Goal: Book appointment/travel/reservation

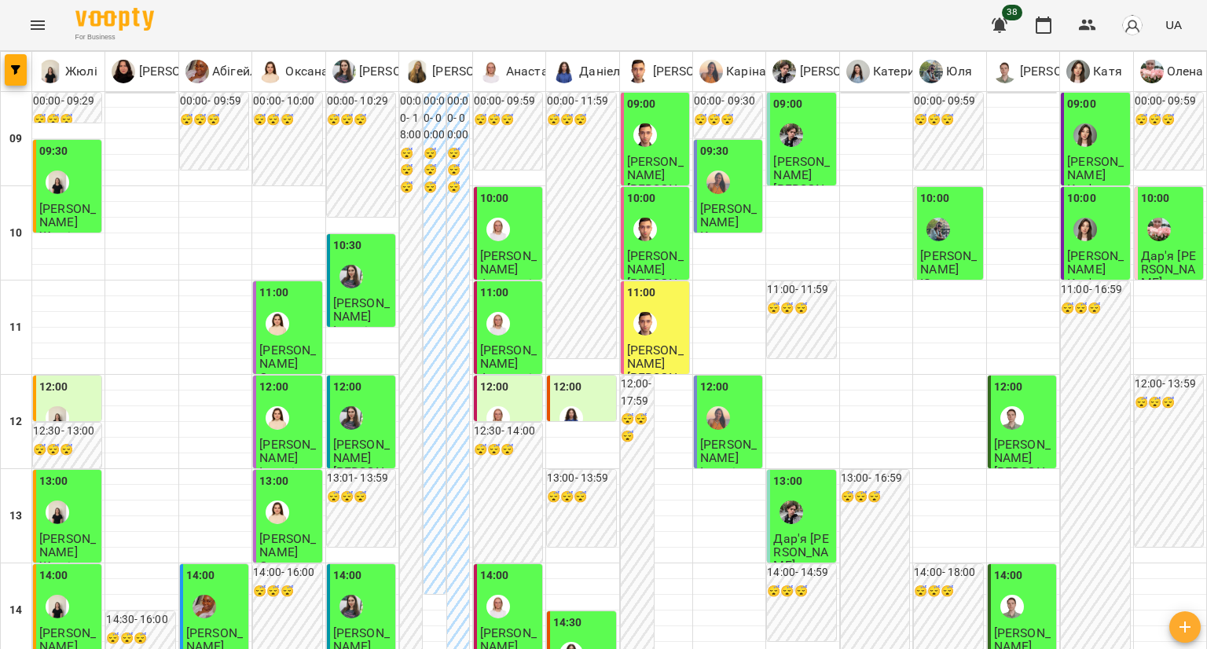
scroll to position [628, 0]
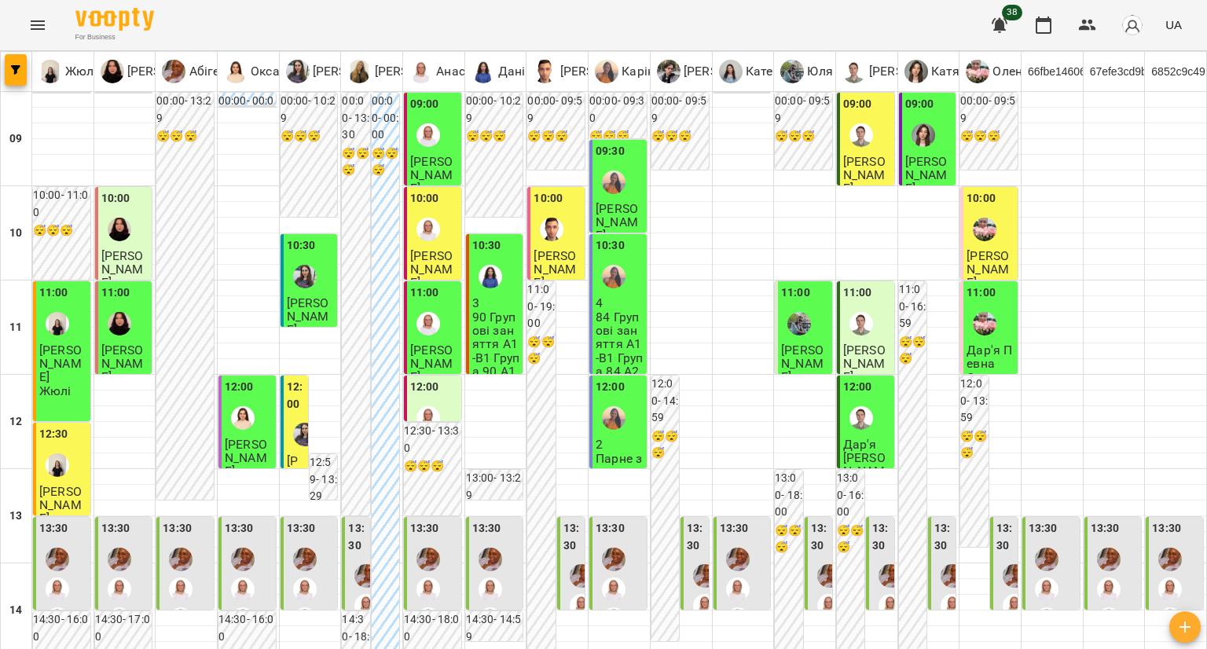
scroll to position [864, 0]
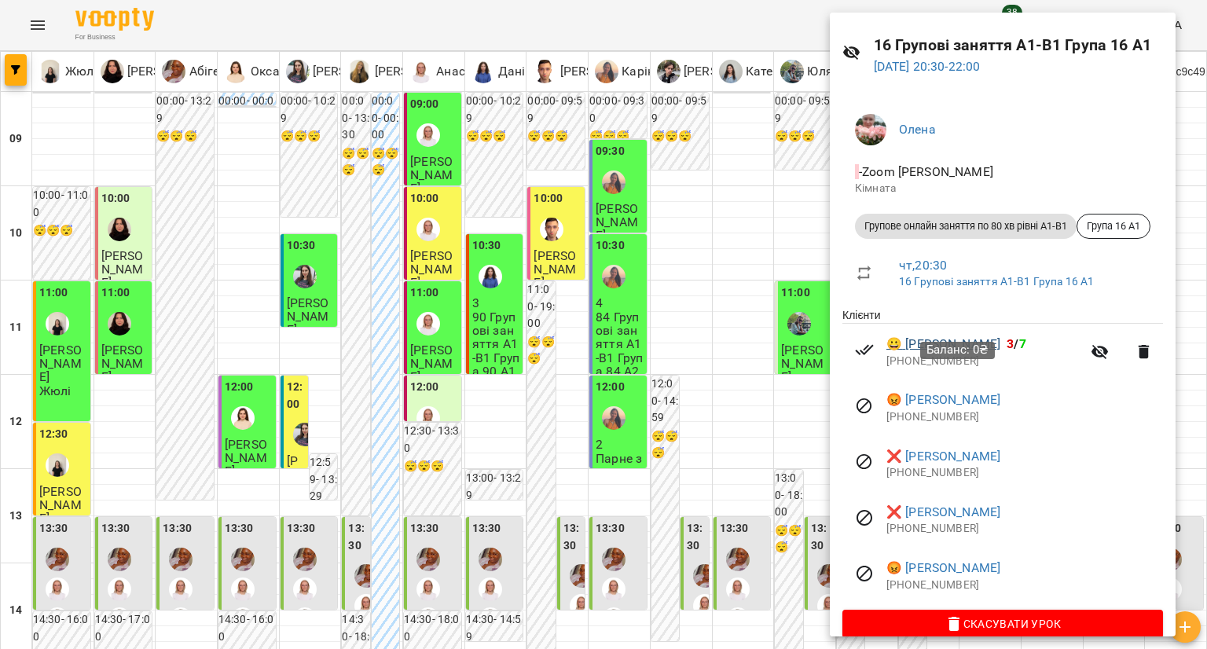
scroll to position [65, 0]
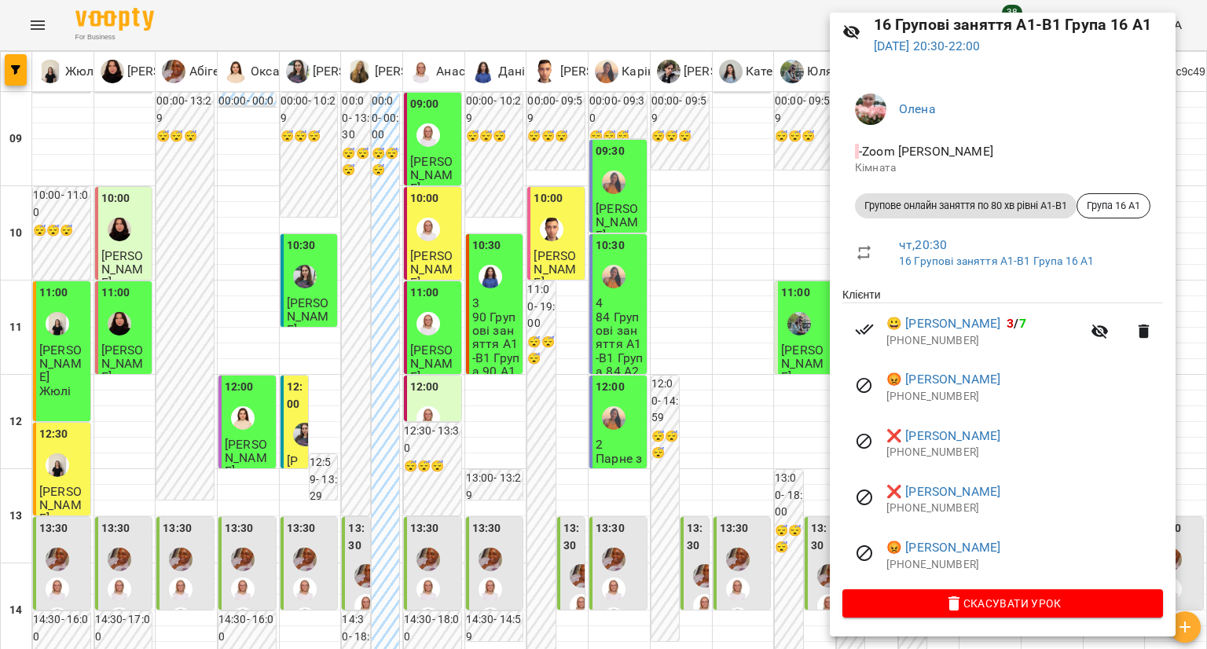
drag, startPoint x: 764, startPoint y: 436, endPoint x: 660, endPoint y: 345, distance: 138.0
click at [764, 437] on div at bounding box center [603, 324] width 1207 height 649
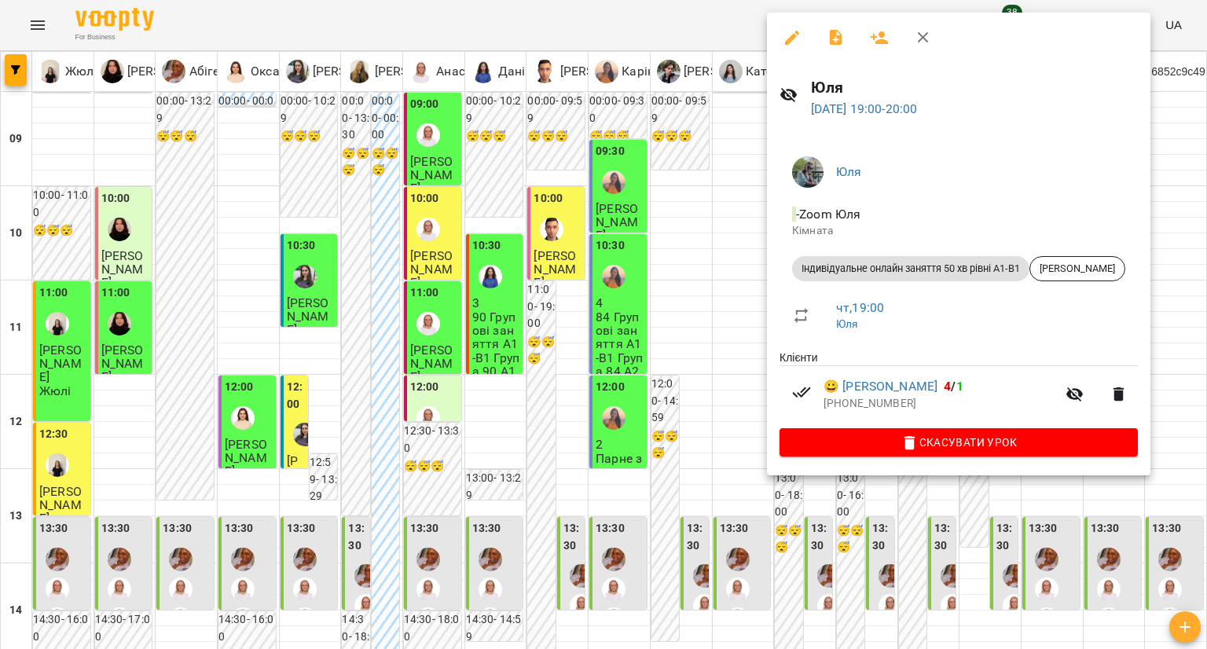
click at [671, 318] on div at bounding box center [603, 324] width 1207 height 649
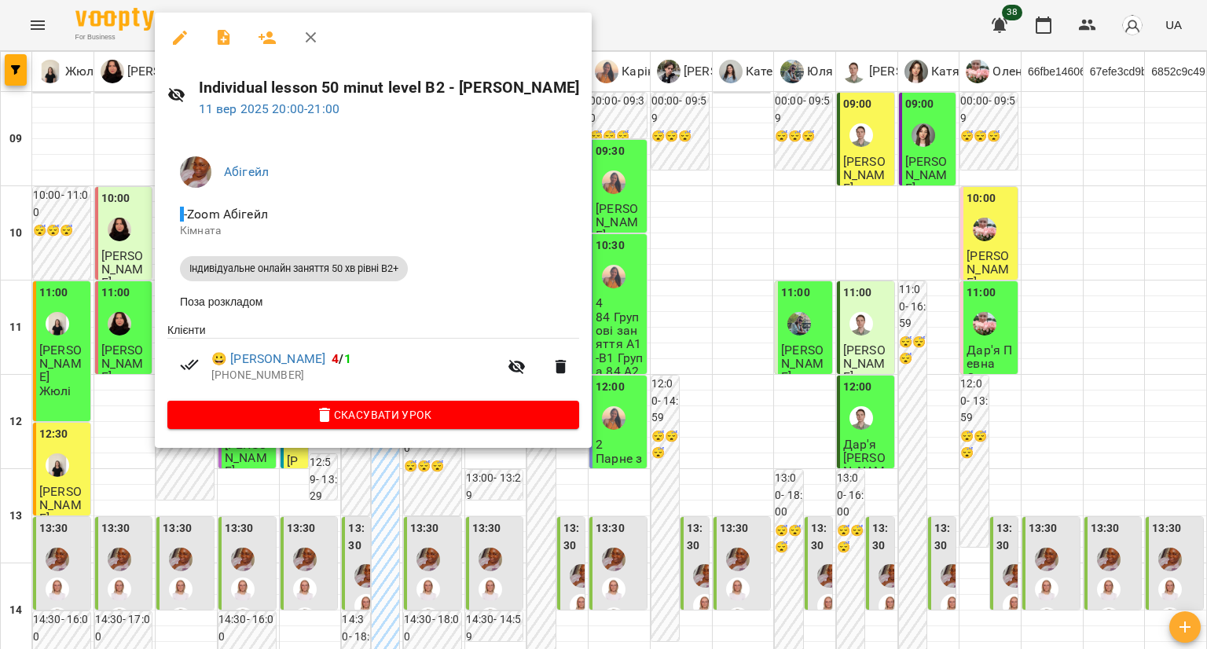
click at [309, 505] on div at bounding box center [603, 324] width 1207 height 649
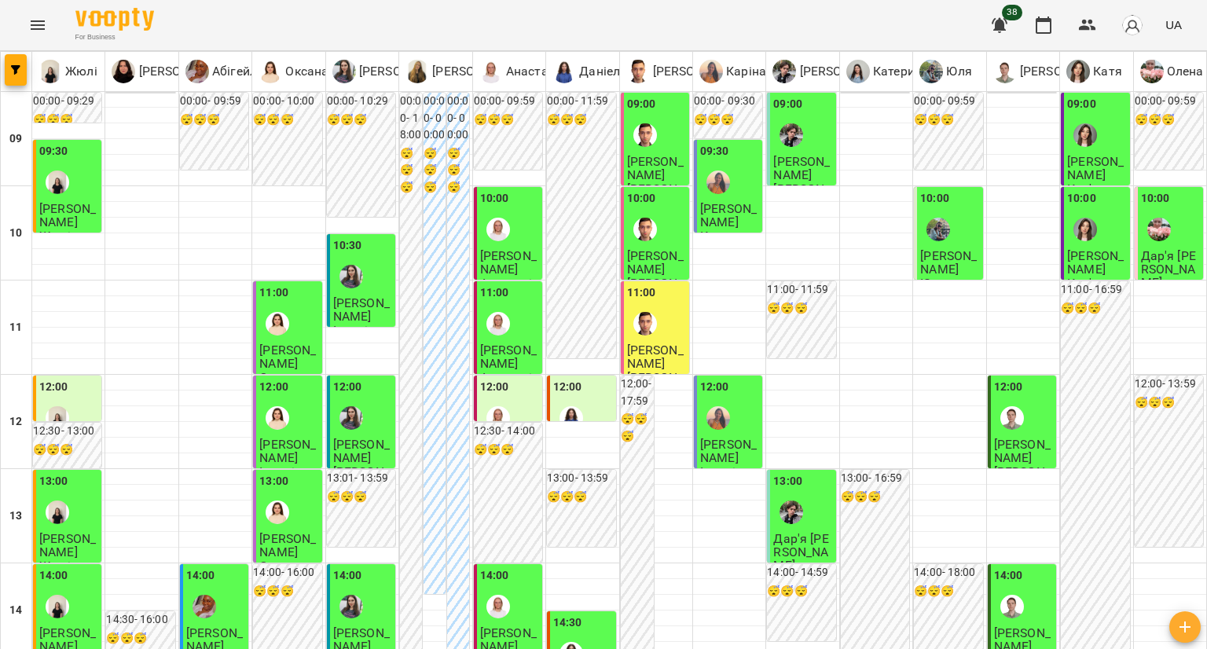
scroll to position [550, 0]
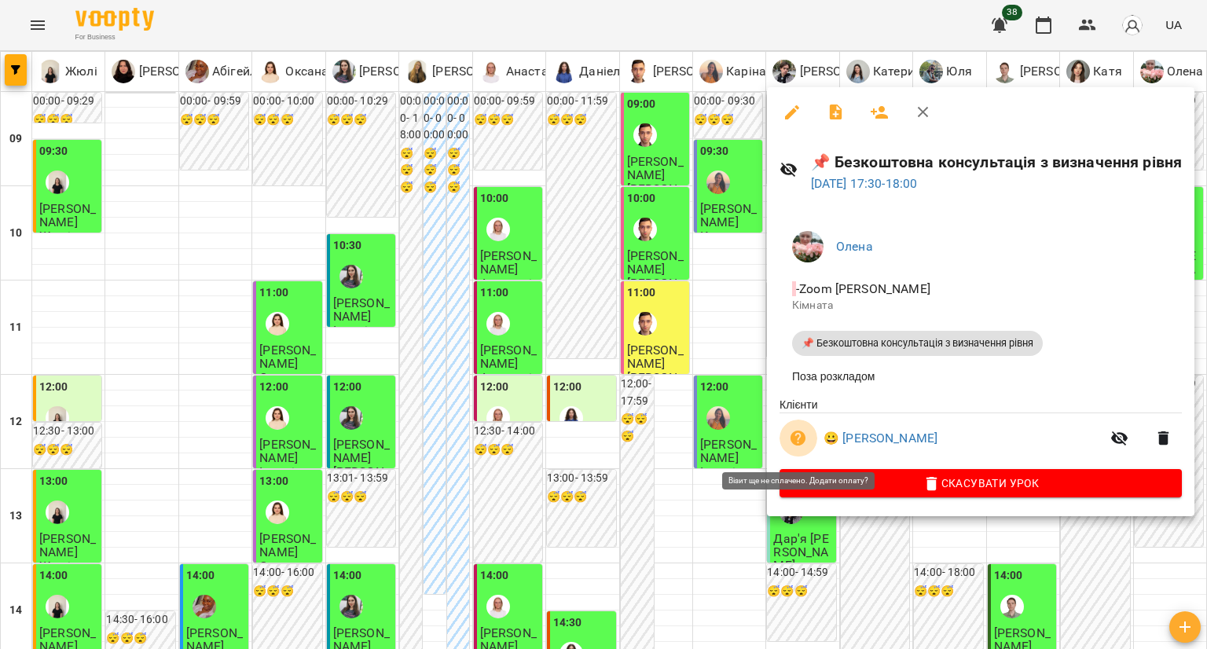
click at [801, 435] on icon "button" at bounding box center [798, 438] width 16 height 16
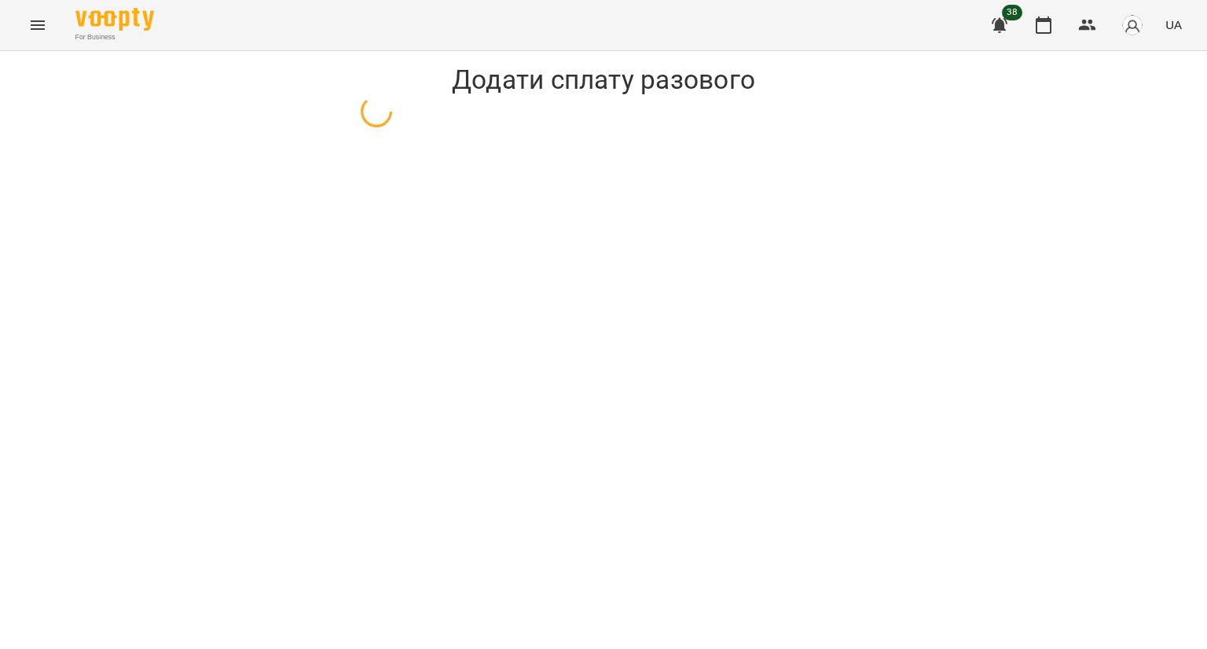
select select "**********"
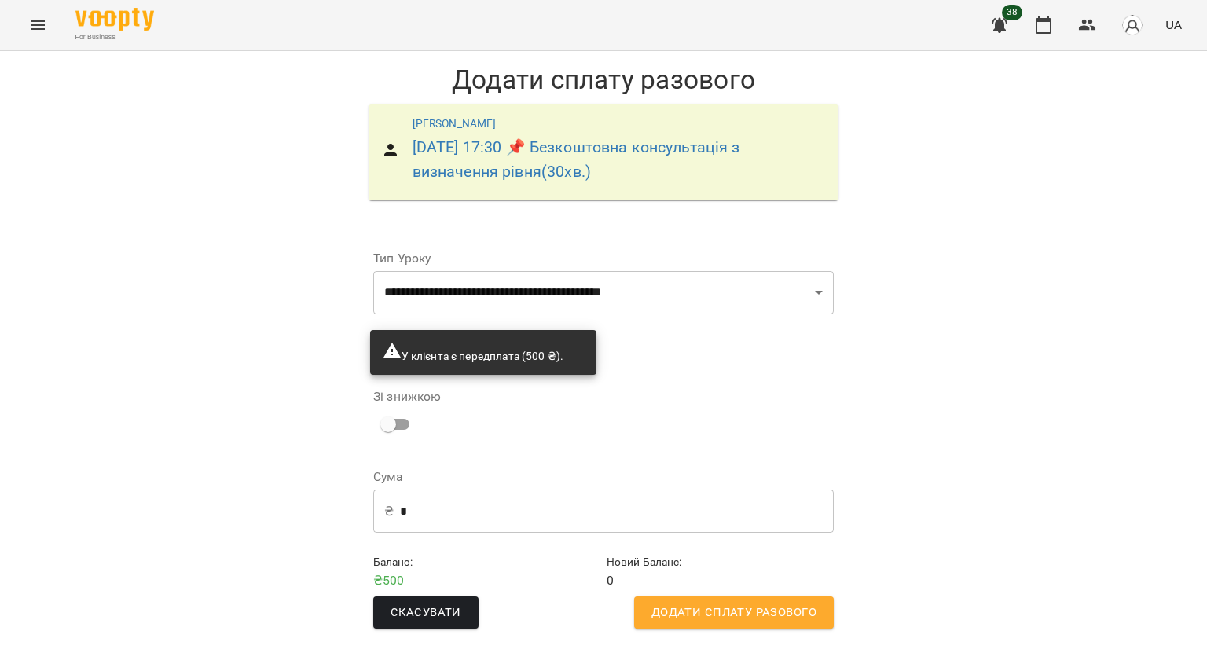
click at [767, 596] on button "Додати сплату разового" at bounding box center [734, 612] width 200 height 33
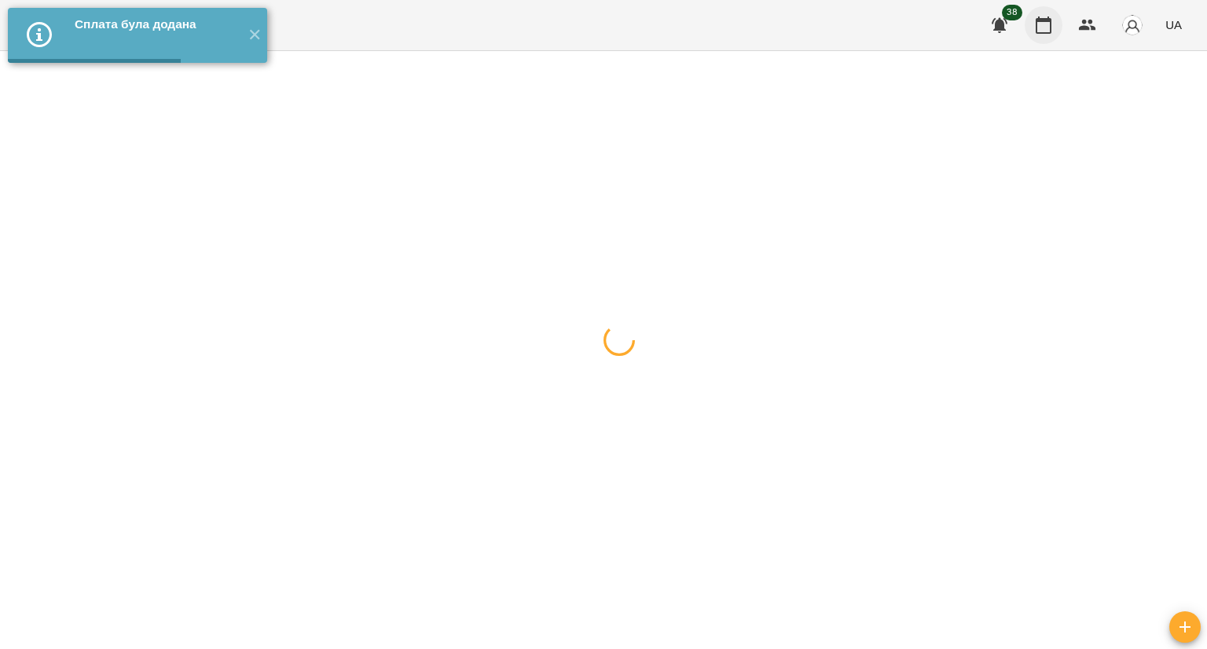
click at [1034, 32] on icon "button" at bounding box center [1043, 25] width 19 height 19
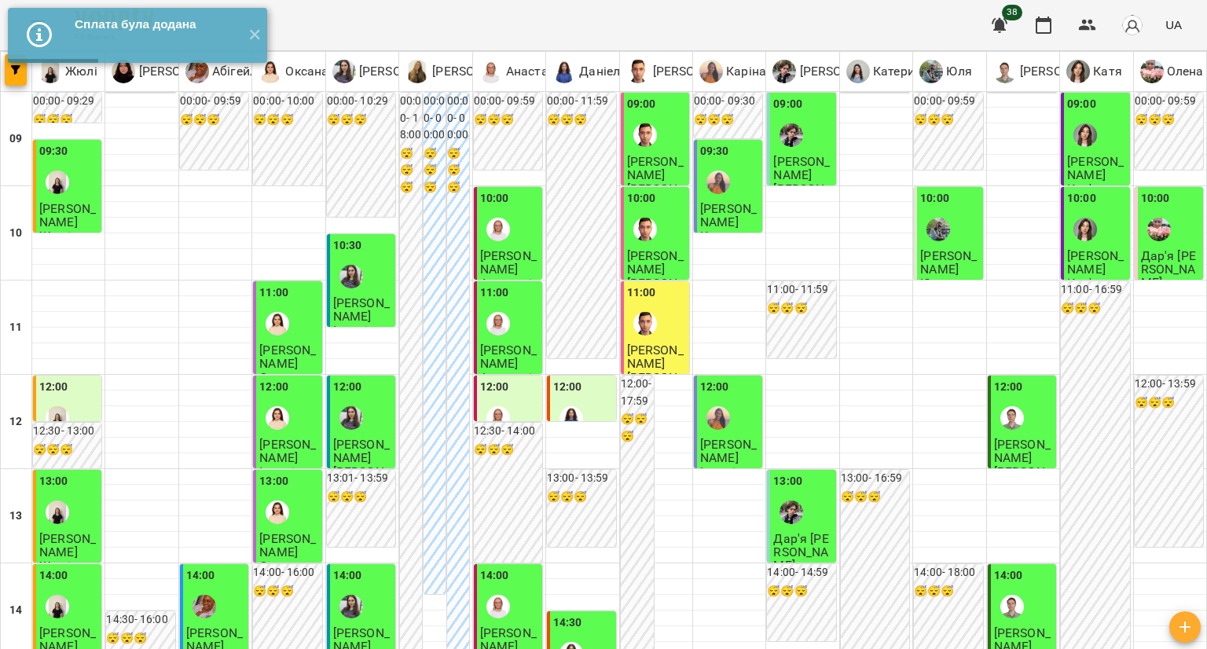
scroll to position [628, 0]
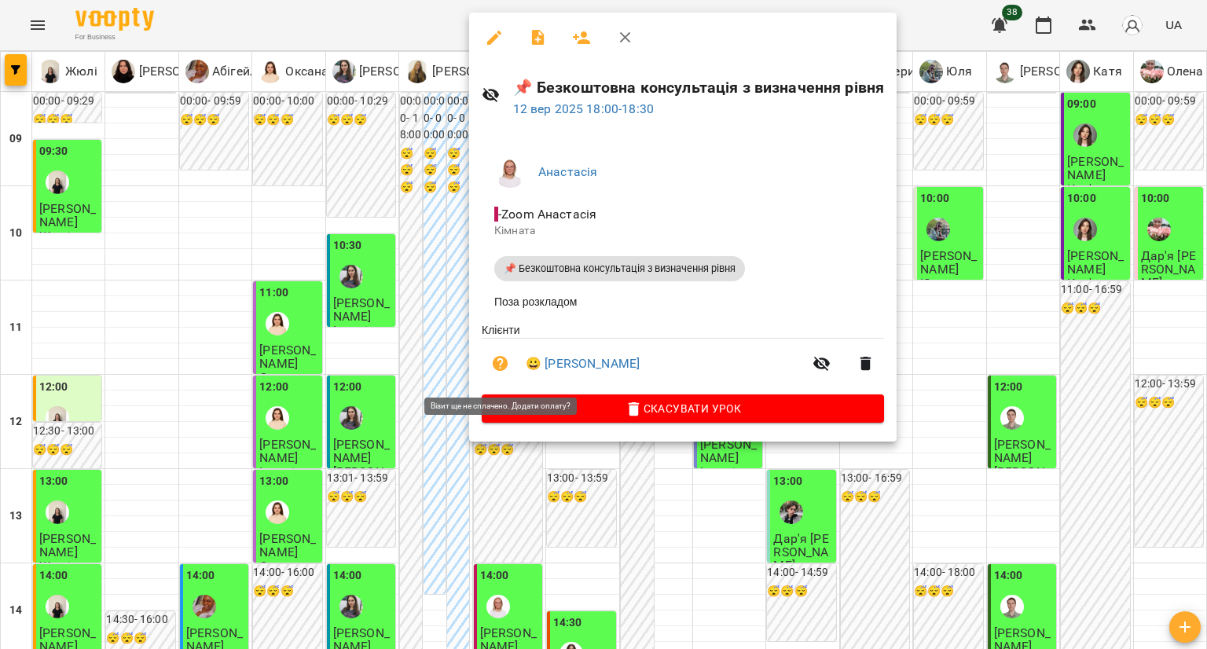
click at [503, 365] on icon "button" at bounding box center [500, 363] width 19 height 19
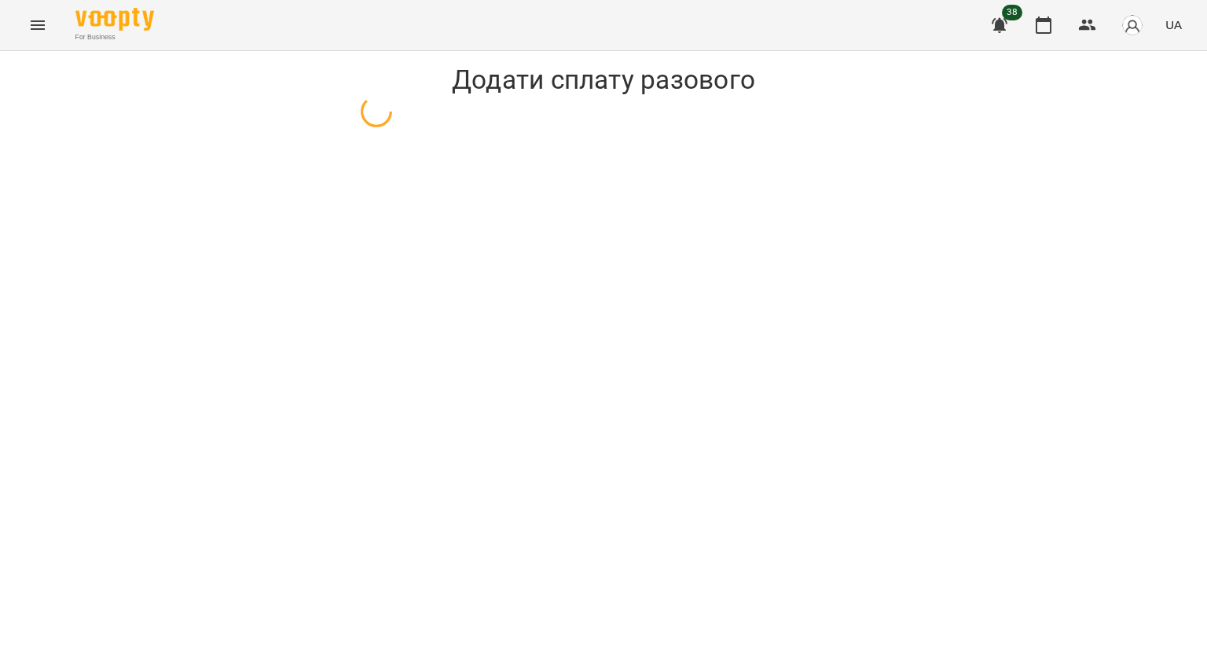
select select "**********"
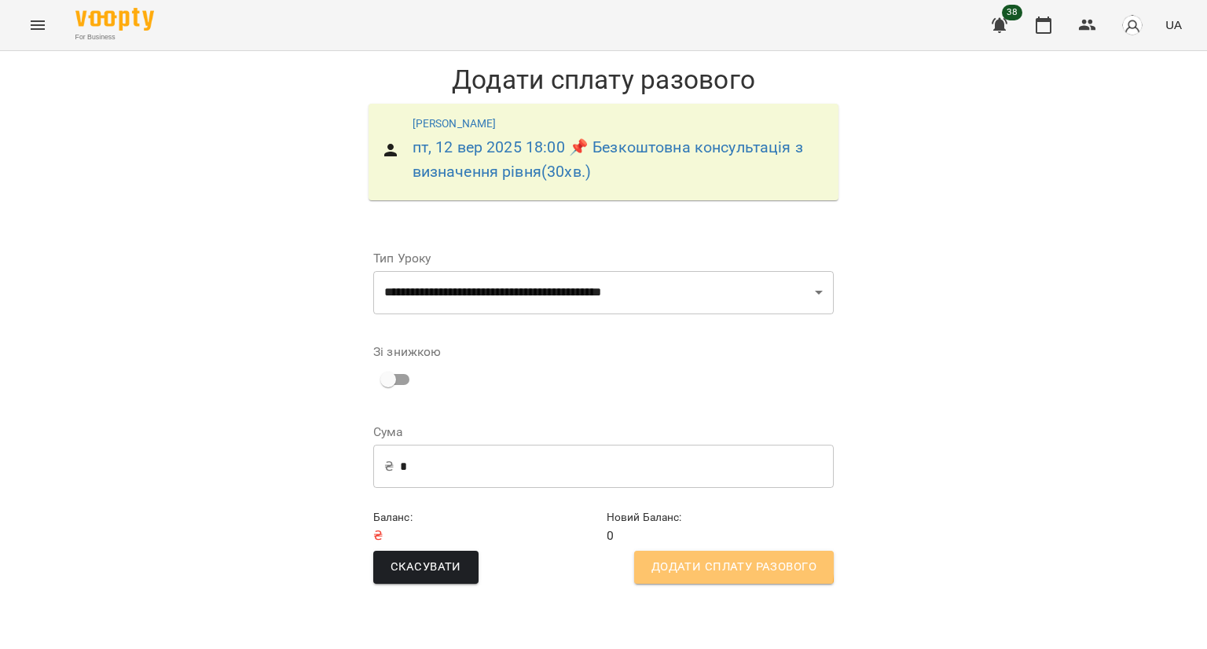
click at [650, 556] on button "Додати сплату разового" at bounding box center [734, 567] width 200 height 33
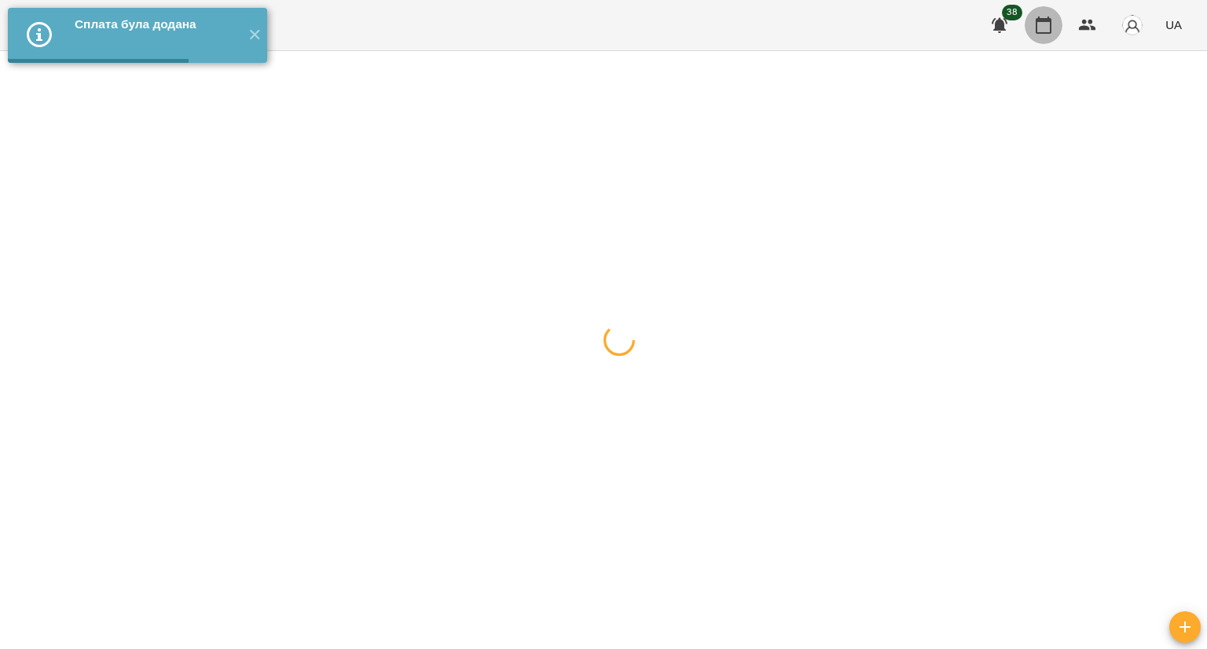
click at [1042, 32] on icon "button" at bounding box center [1043, 24] width 16 height 17
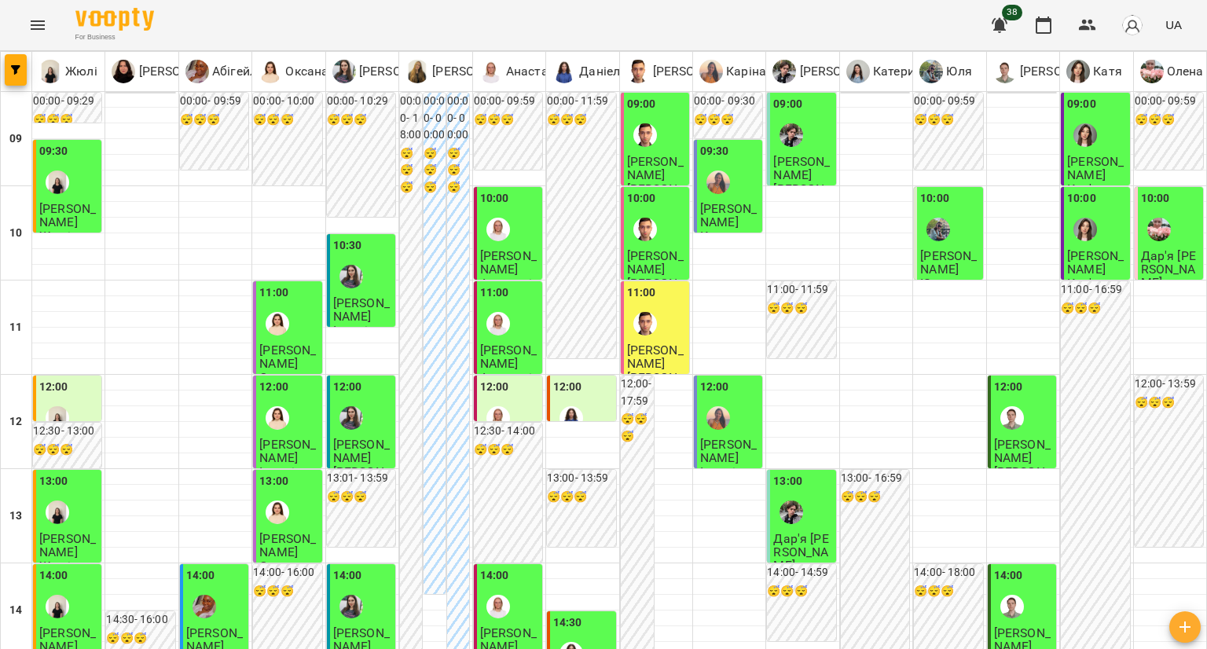
scroll to position [550, 0]
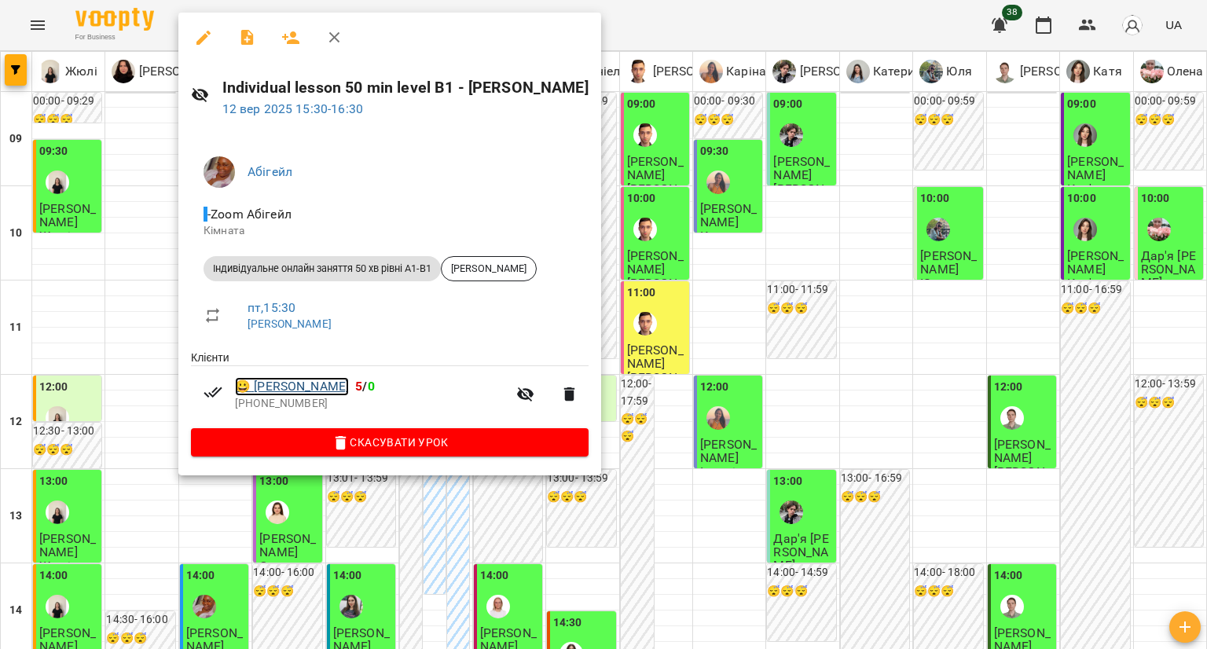
click at [289, 384] on link "😀 [PERSON_NAME]" at bounding box center [292, 386] width 114 height 19
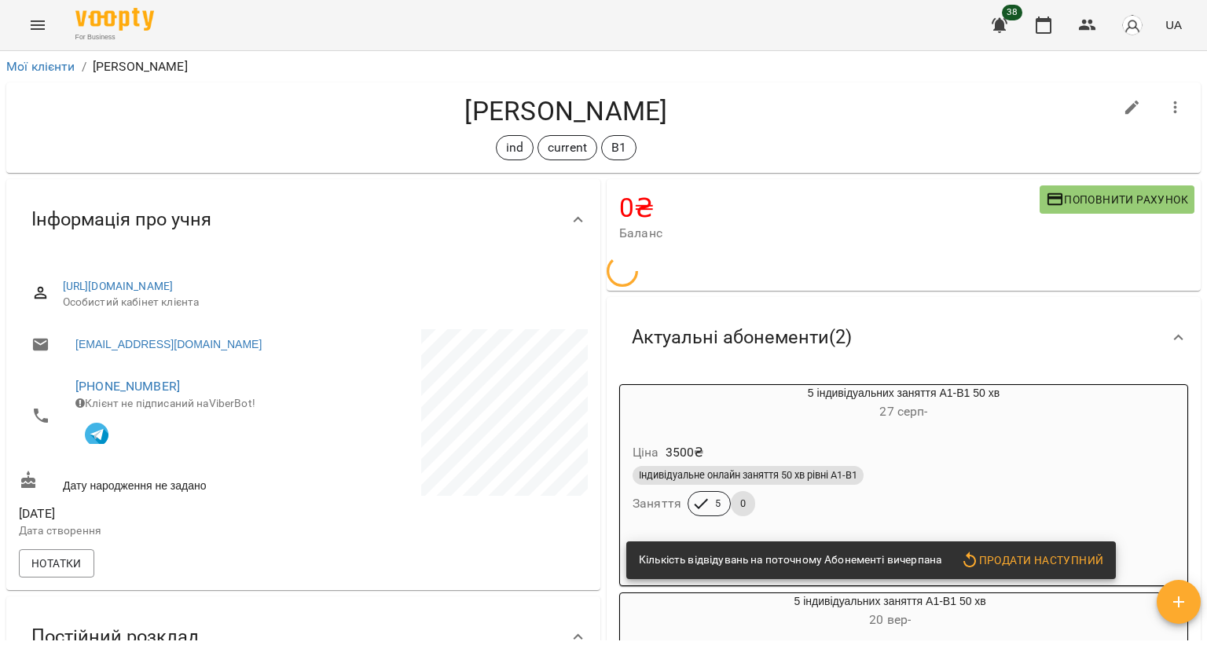
click at [823, 438] on div "Ціна 3500 ₴" at bounding box center [903, 452] width 548 height 28
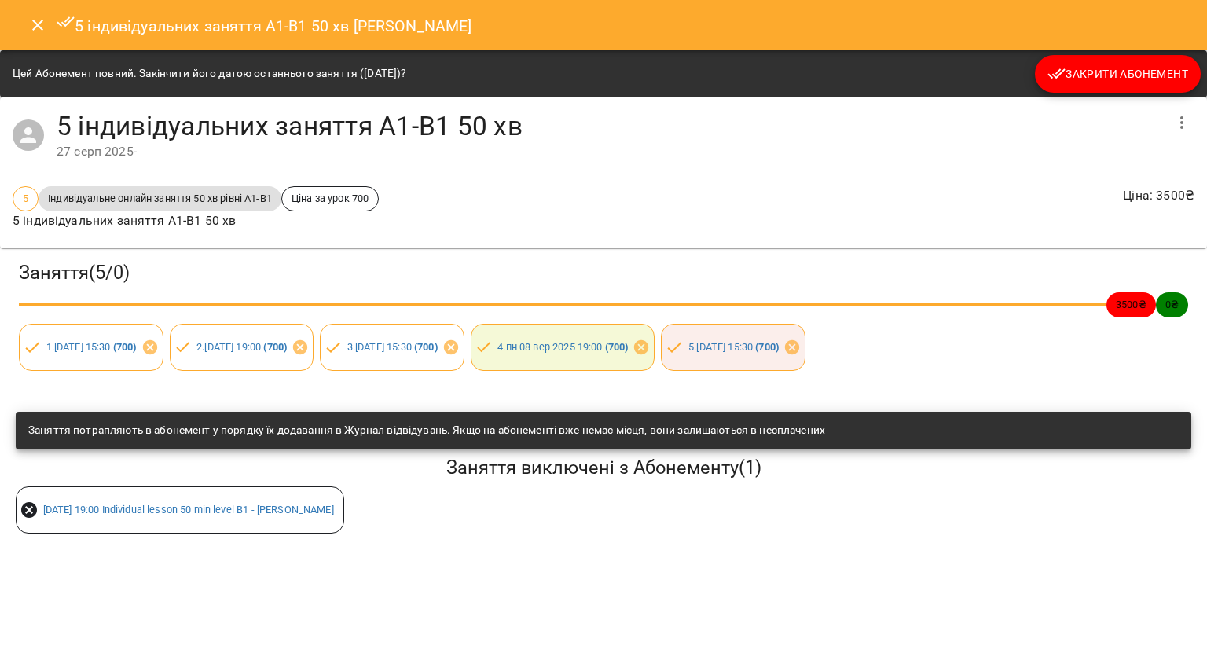
click at [1056, 77] on icon "button" at bounding box center [1056, 74] width 18 height 10
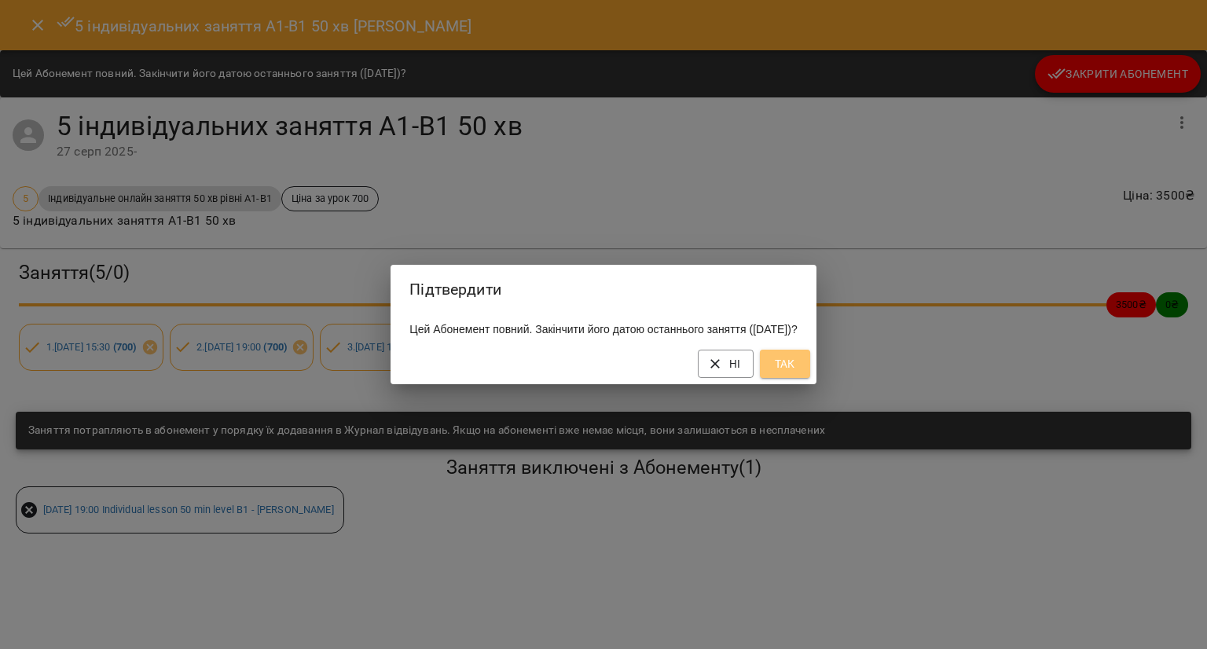
click at [792, 364] on button "Так" at bounding box center [785, 364] width 50 height 28
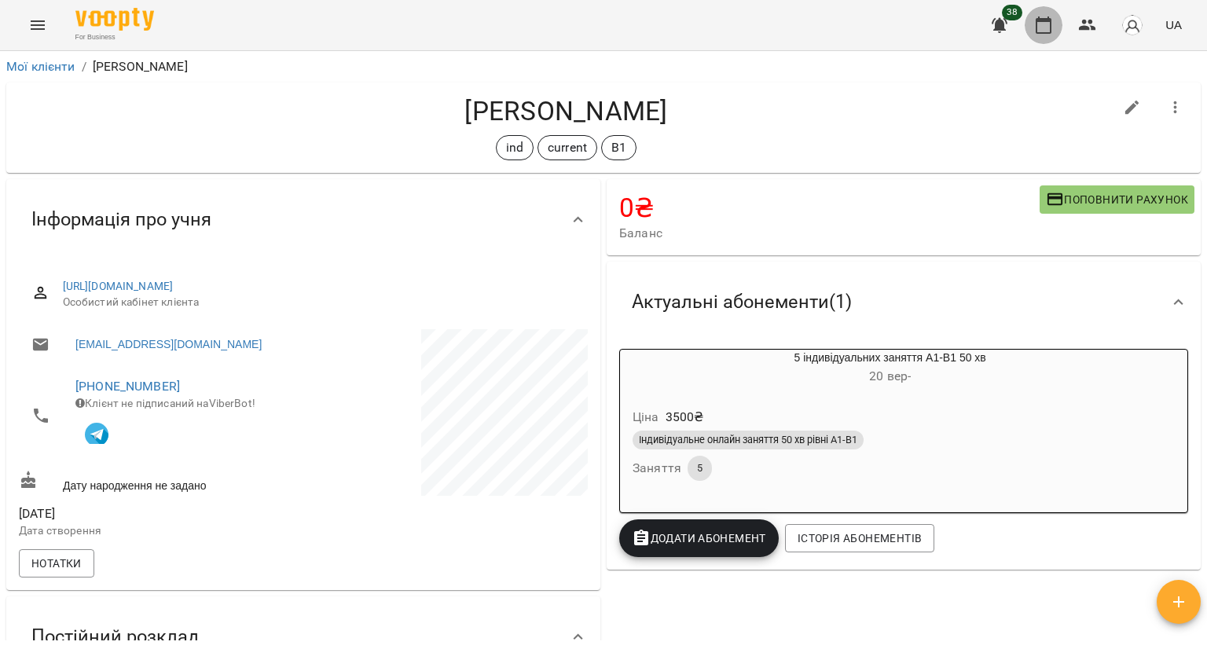
click at [1043, 23] on icon "button" at bounding box center [1043, 25] width 19 height 19
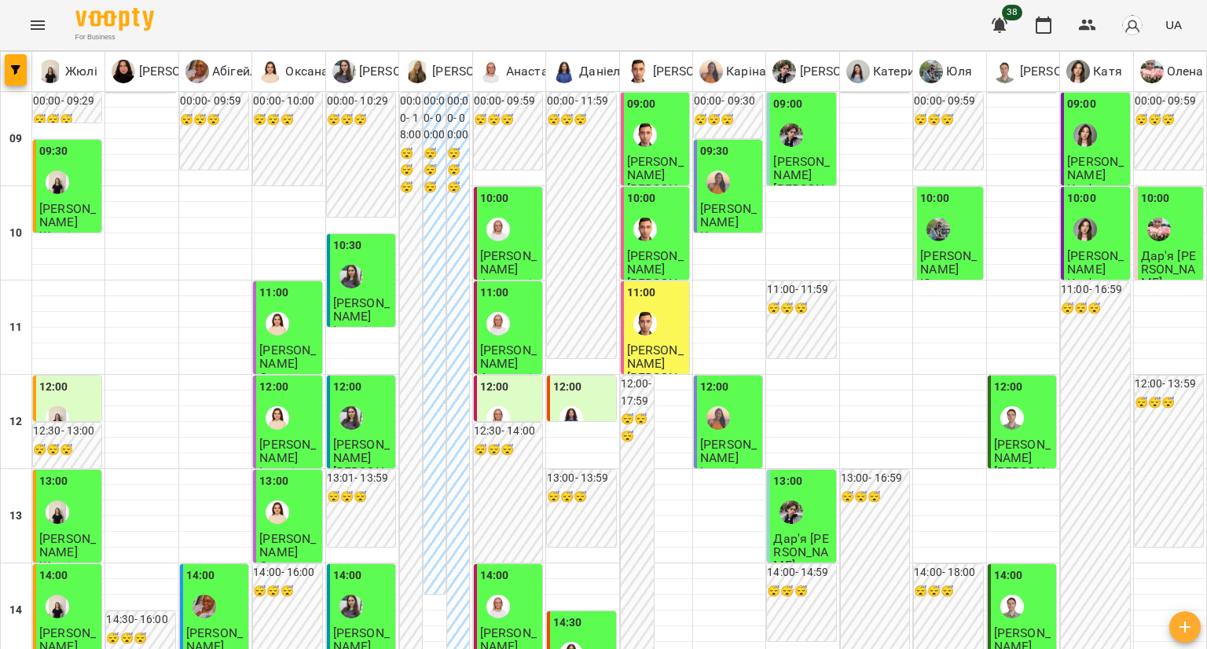
scroll to position [628, 0]
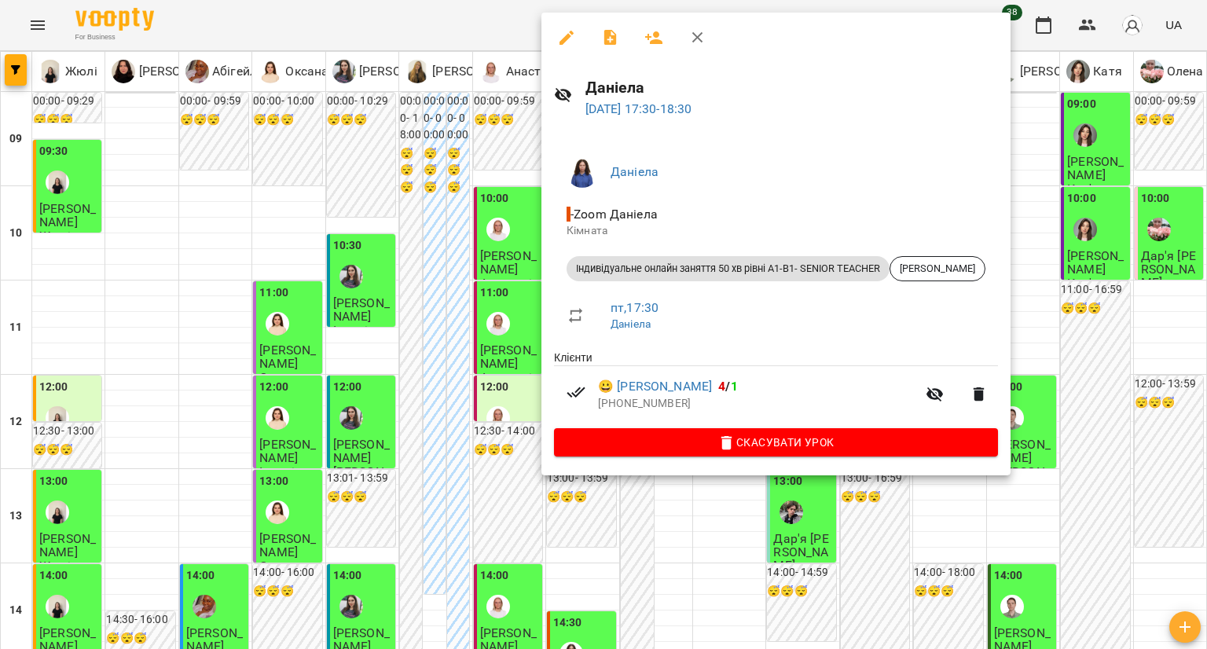
click at [495, 271] on div at bounding box center [603, 324] width 1207 height 649
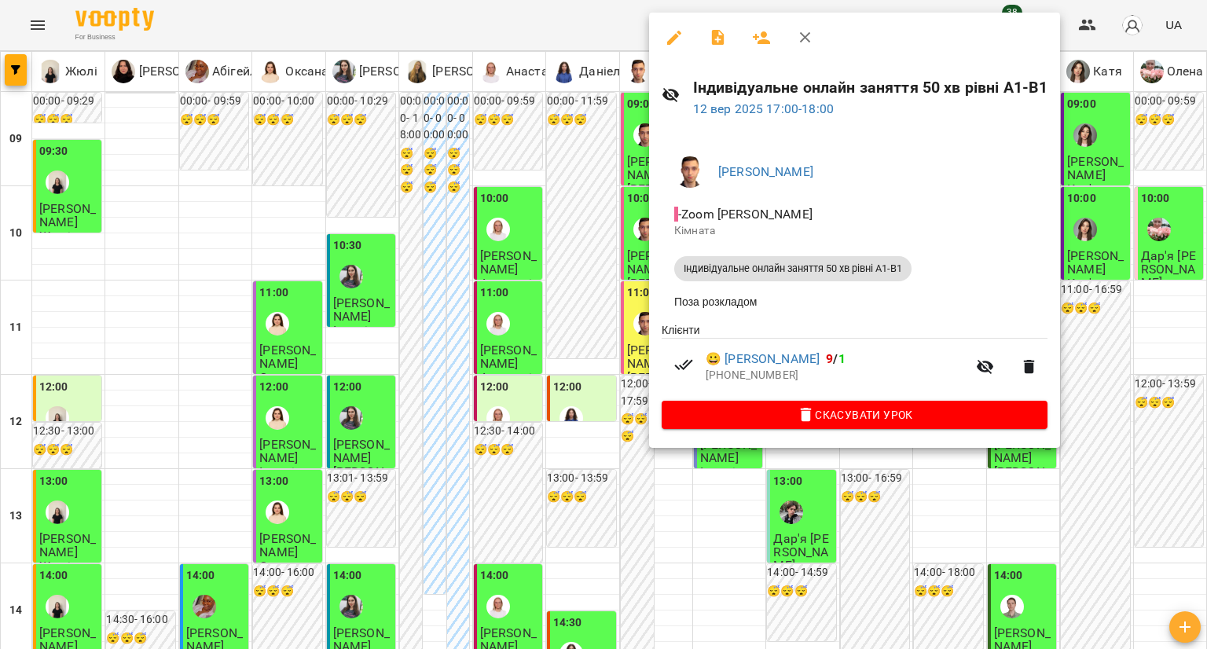
click at [606, 262] on div at bounding box center [603, 324] width 1207 height 649
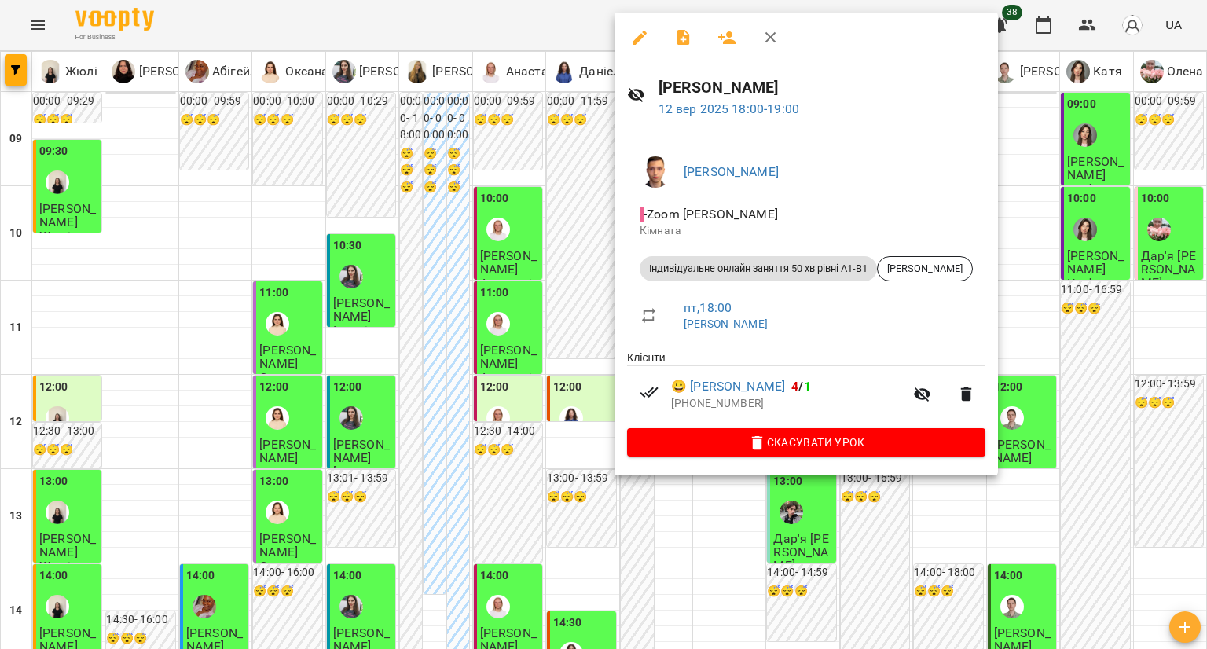
click at [577, 277] on div at bounding box center [603, 324] width 1207 height 649
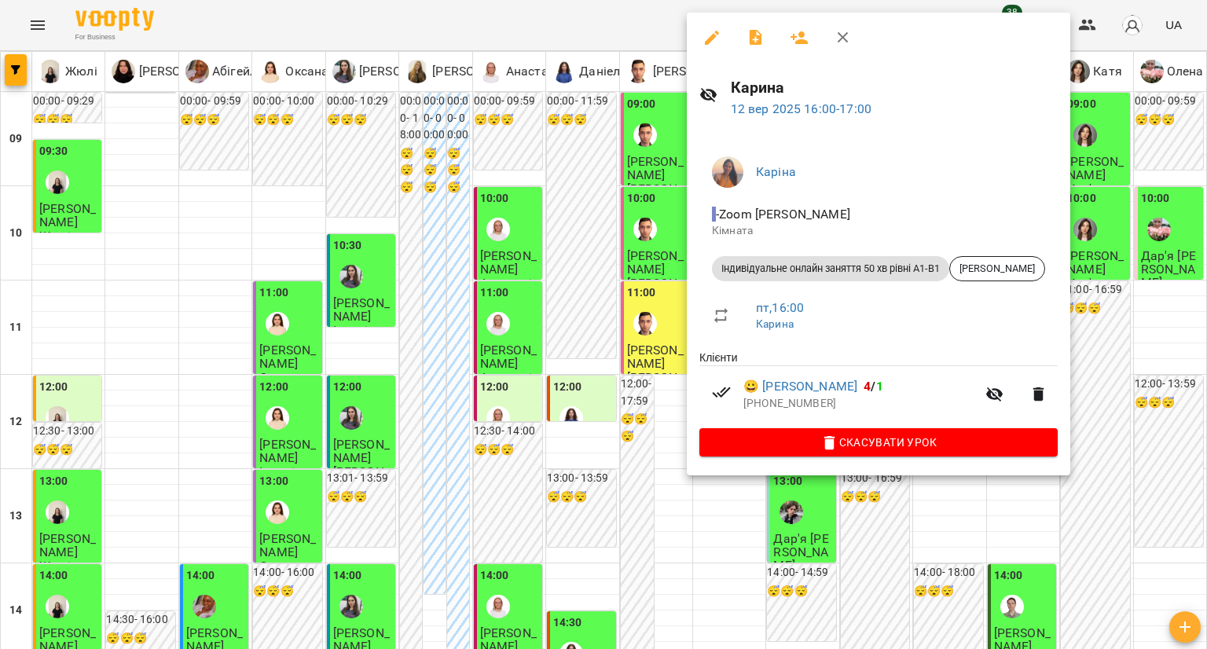
click at [590, 264] on div at bounding box center [603, 324] width 1207 height 649
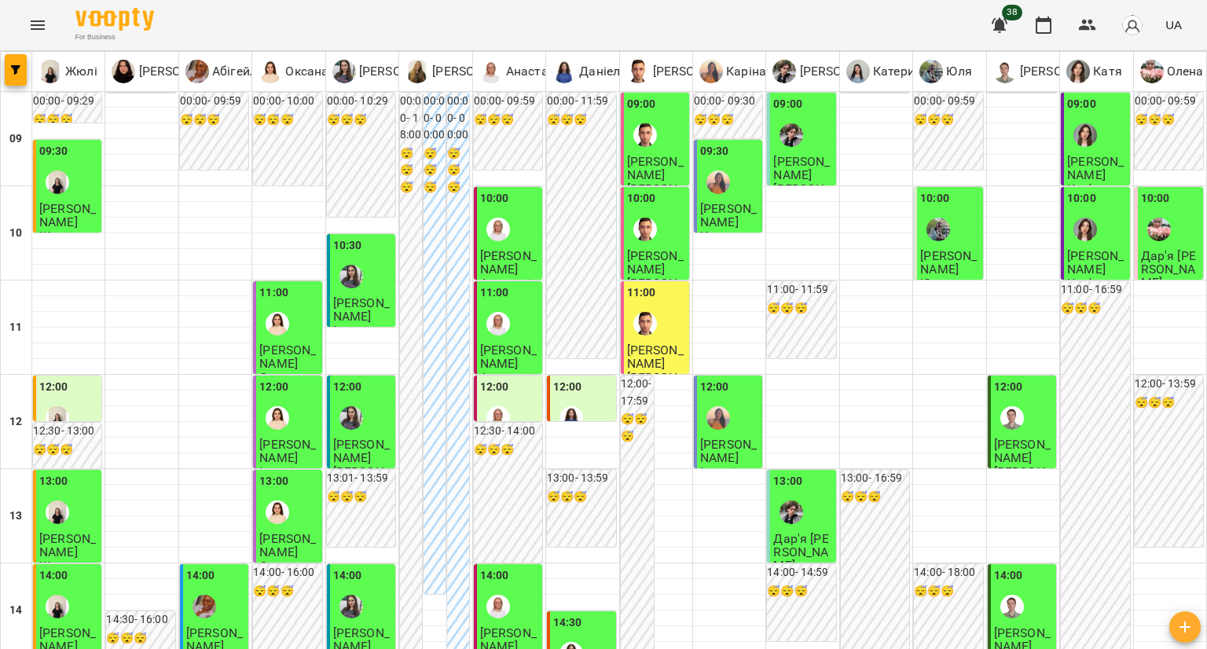
scroll to position [550, 0]
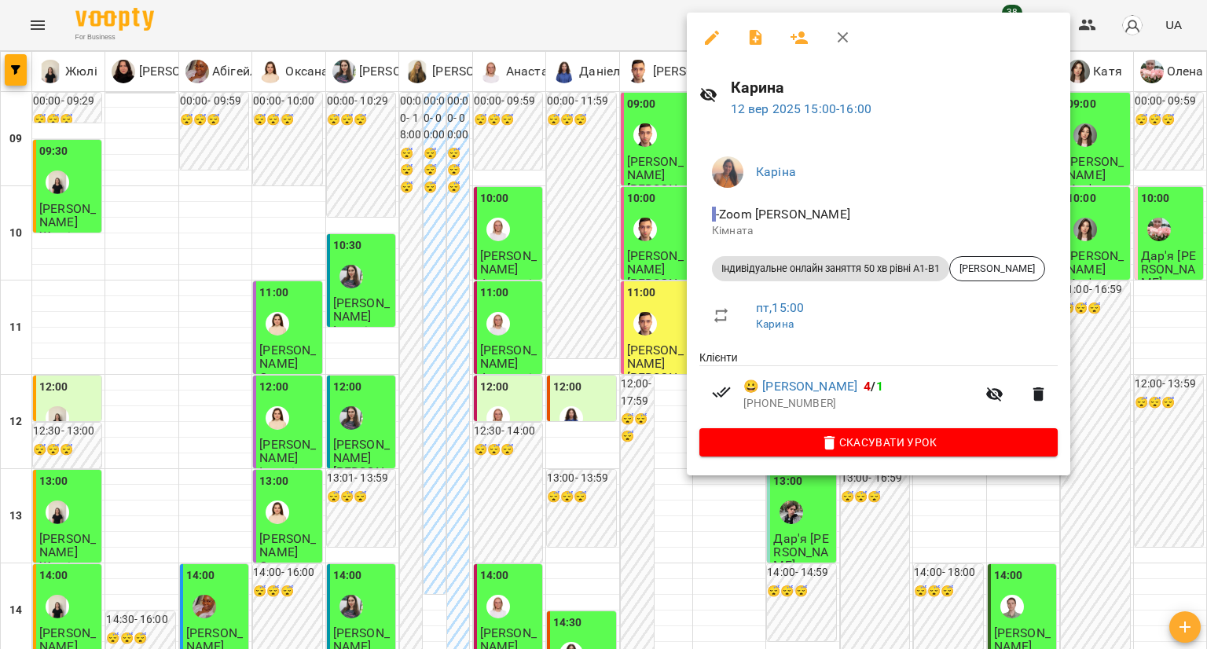
click at [600, 258] on div at bounding box center [603, 324] width 1207 height 649
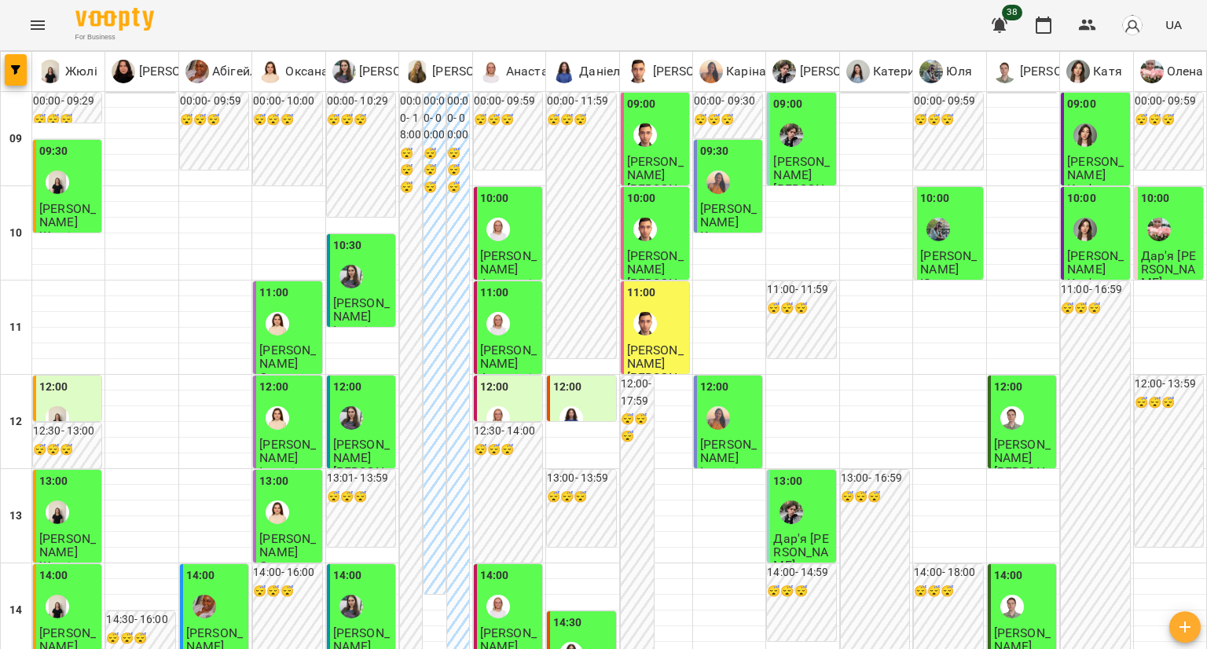
scroll to position [707, 0]
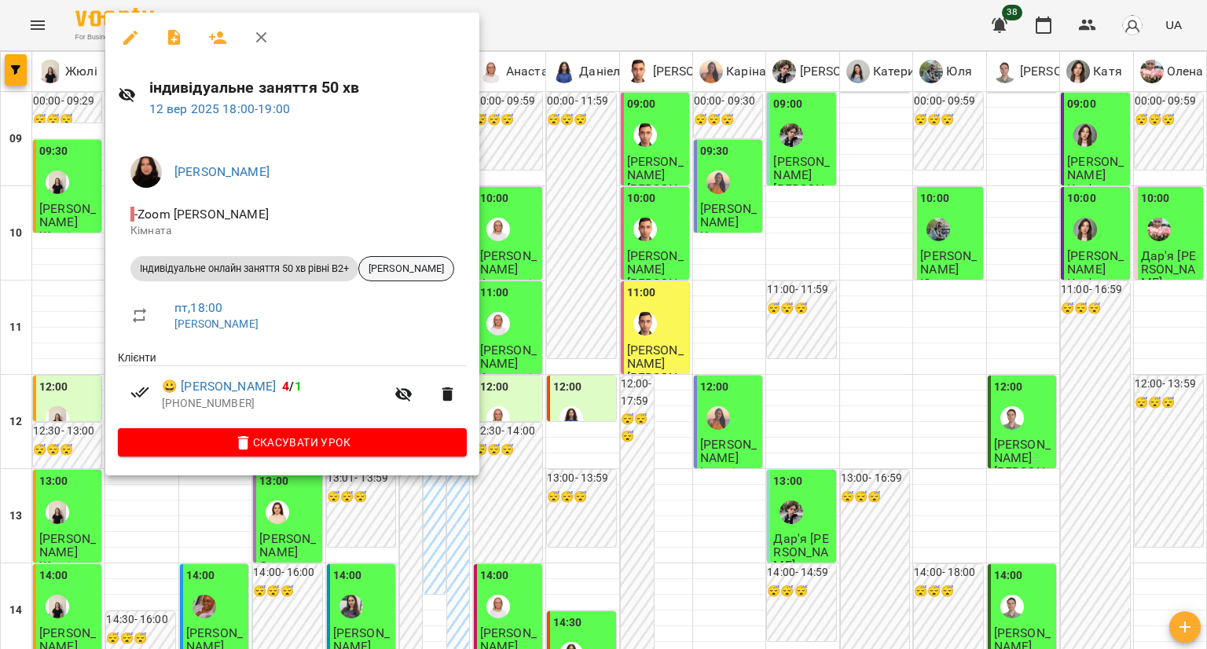
click at [454, 280] on div "[PERSON_NAME]" at bounding box center [406, 268] width 96 height 25
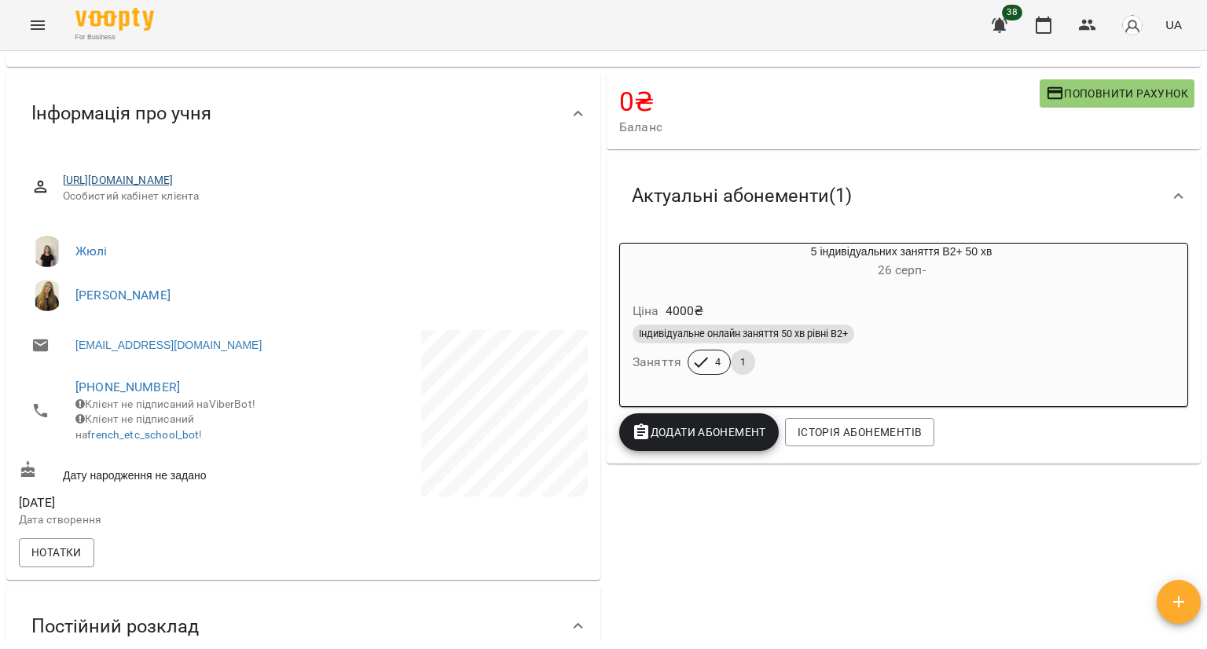
scroll to position [314, 0]
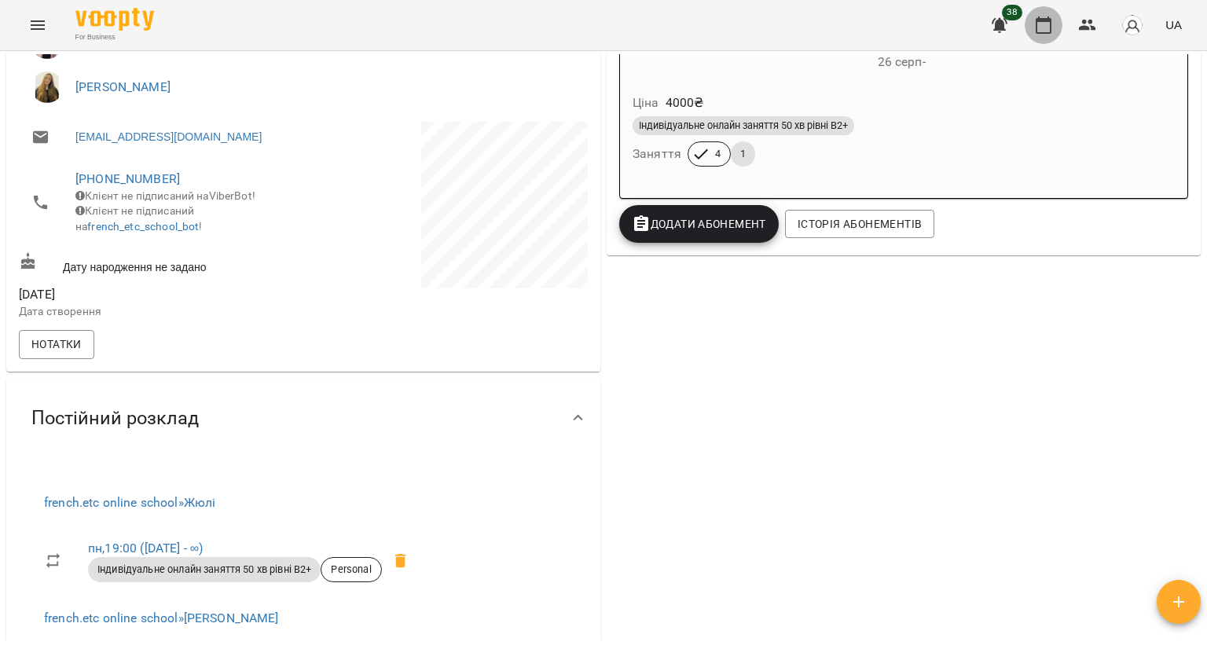
click at [1035, 24] on icon "button" at bounding box center [1043, 25] width 19 height 19
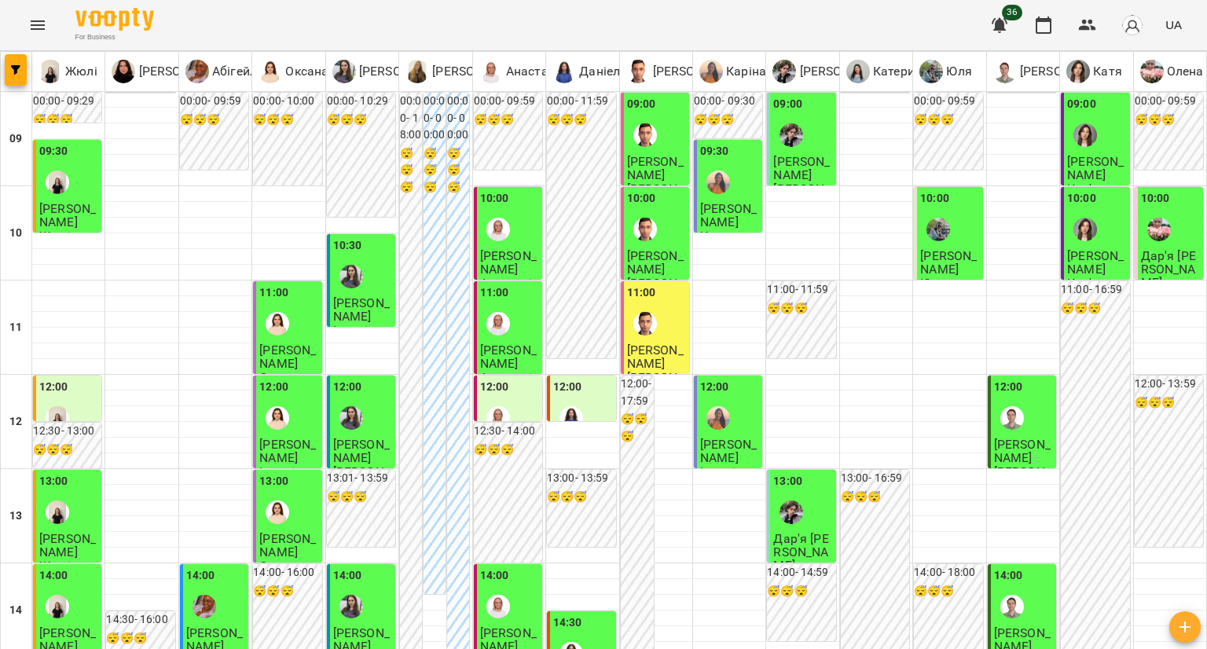
scroll to position [314, 0]
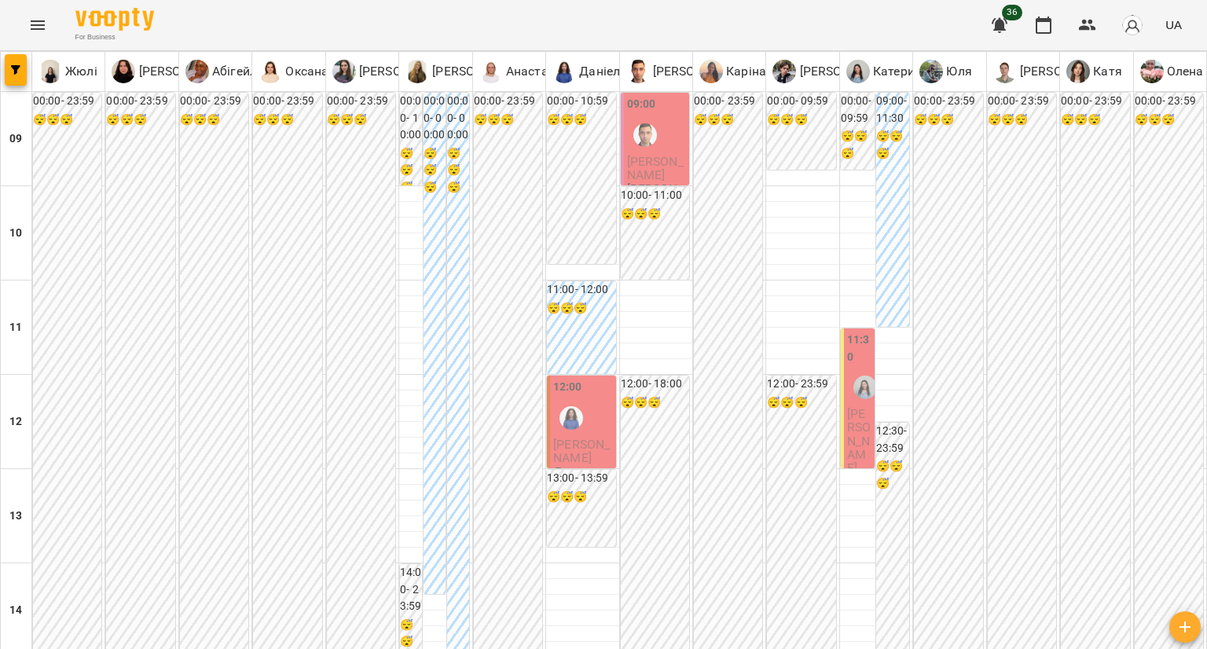
scroll to position [710, 0]
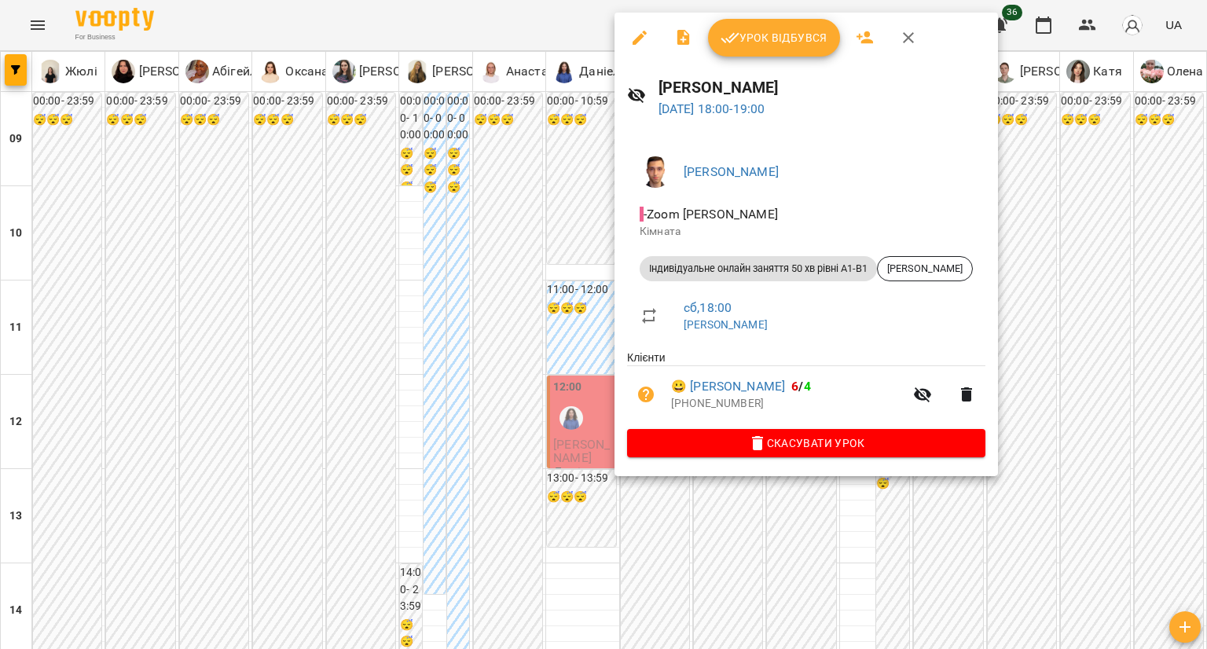
click at [592, 298] on div at bounding box center [603, 324] width 1207 height 649
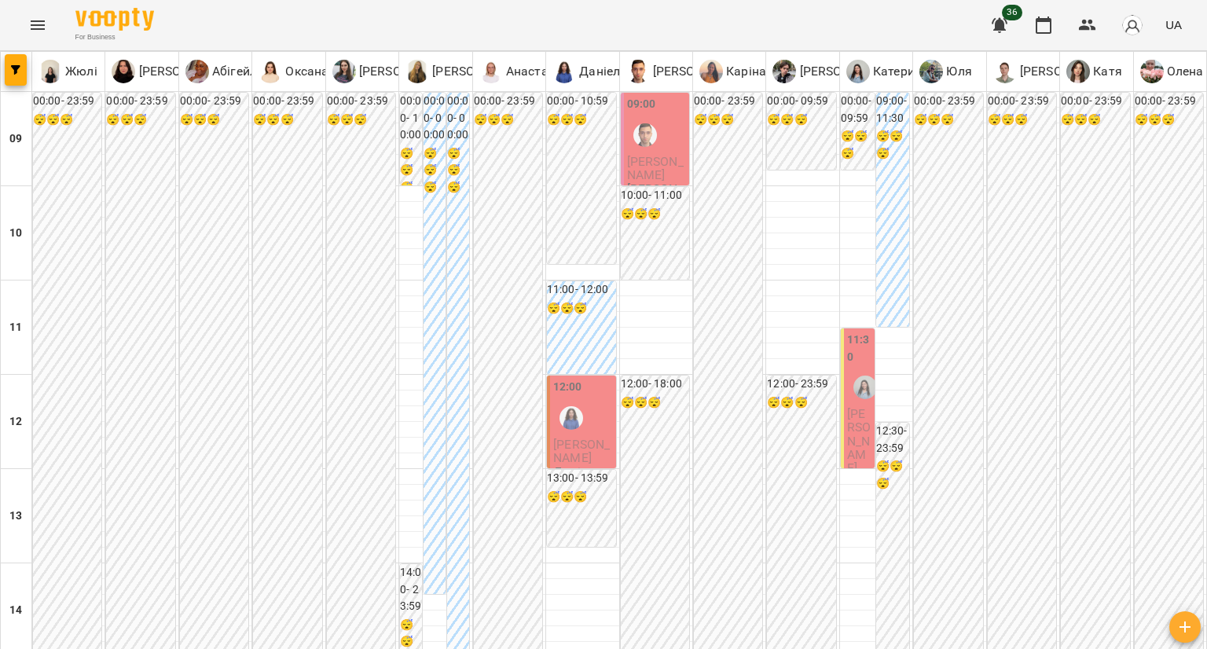
scroll to position [0, 0]
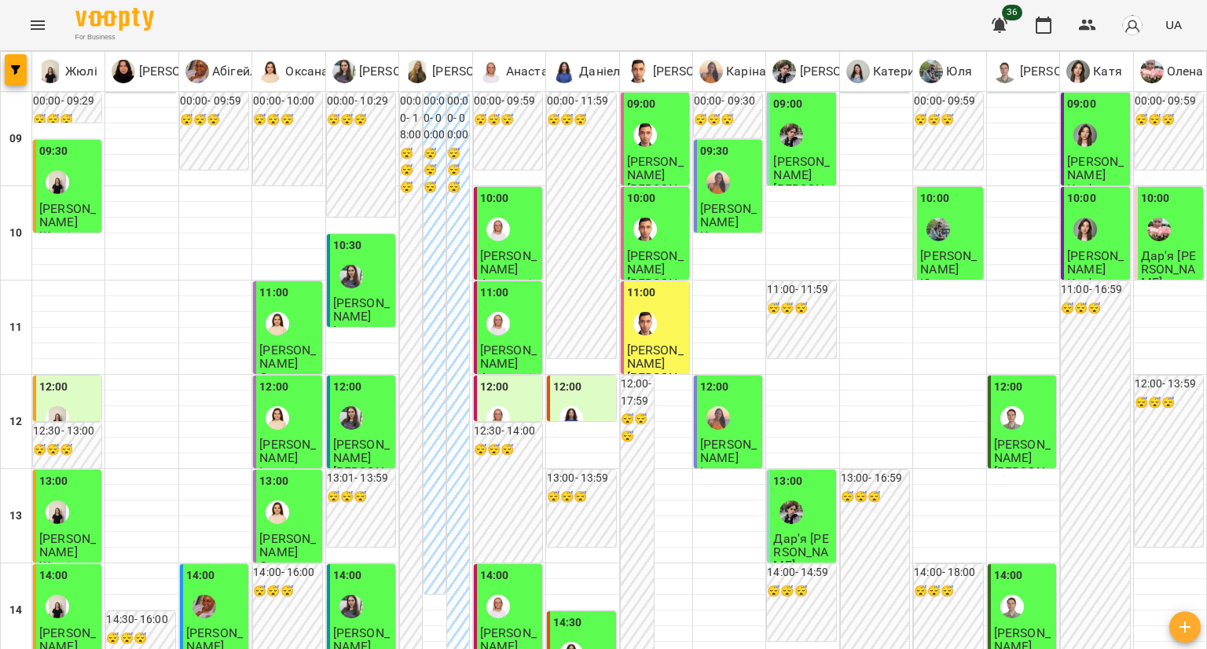
scroll to position [707, 0]
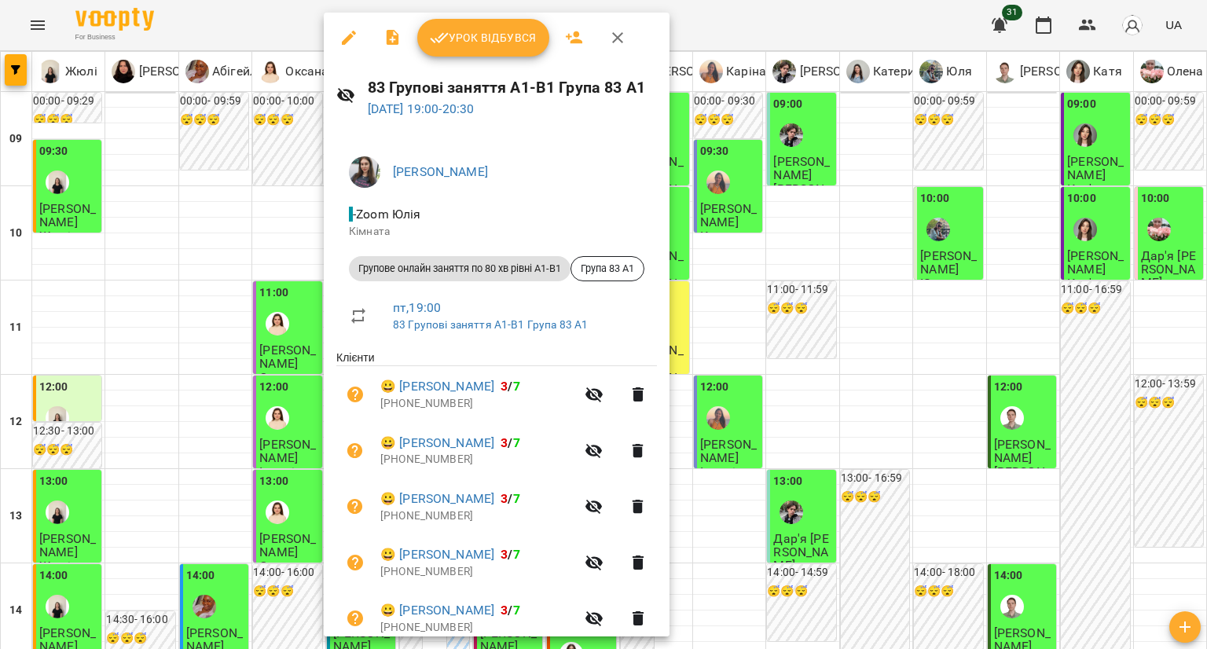
scroll to position [122, 0]
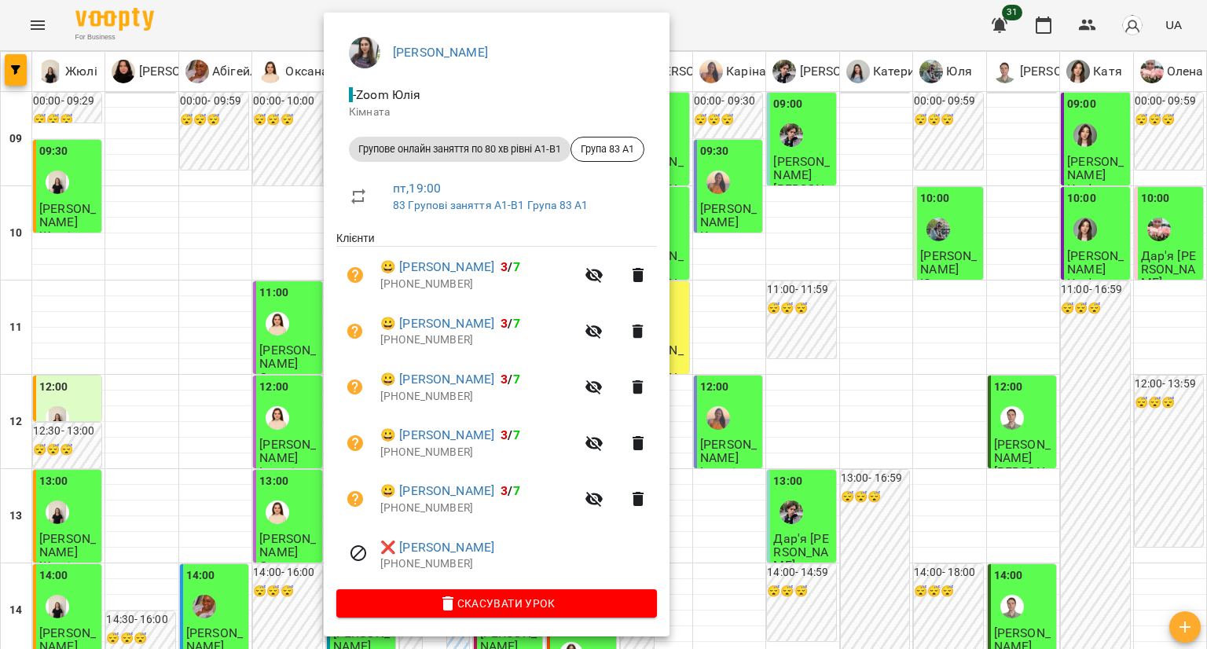
click at [212, 497] on div at bounding box center [603, 324] width 1207 height 649
